Goal: Task Accomplishment & Management: Complete application form

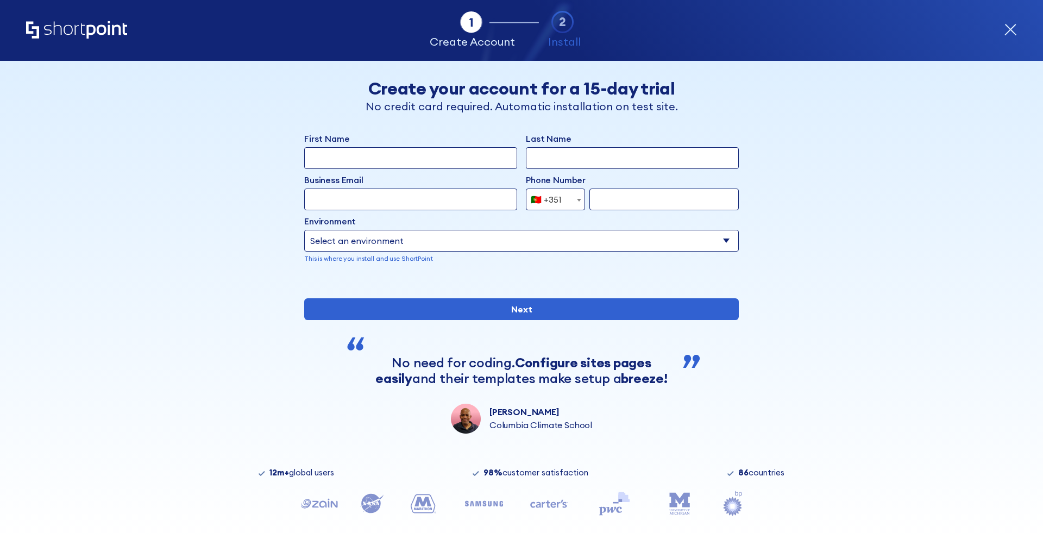
select select "+351"
click at [535, 245] on select "Select an environment Microsoft 365 SharePoint Online SharePoint 2019 (On-Premi…" at bounding box center [521, 241] width 435 height 22
select select "Microsoft 365"
click at [819, 240] on div "Back Back Create your account for a 15-day trial No credit card required. Autom…" at bounding box center [521, 247] width 665 height 373
click at [722, 235] on select "Select an environment Microsoft 365 SharePoint Online SharePoint 2019 (On-Premi…" at bounding box center [521, 241] width 435 height 22
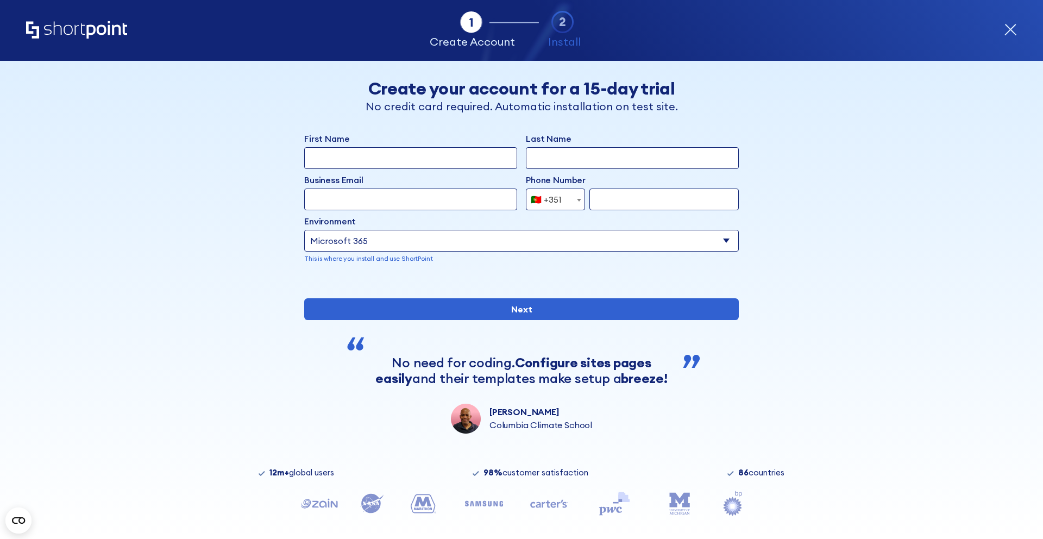
click at [727, 246] on select "Select an environment Microsoft 365 SharePoint Online SharePoint 2019 (On-Premi…" at bounding box center [521, 241] width 435 height 22
